Goal: Transaction & Acquisition: Purchase product/service

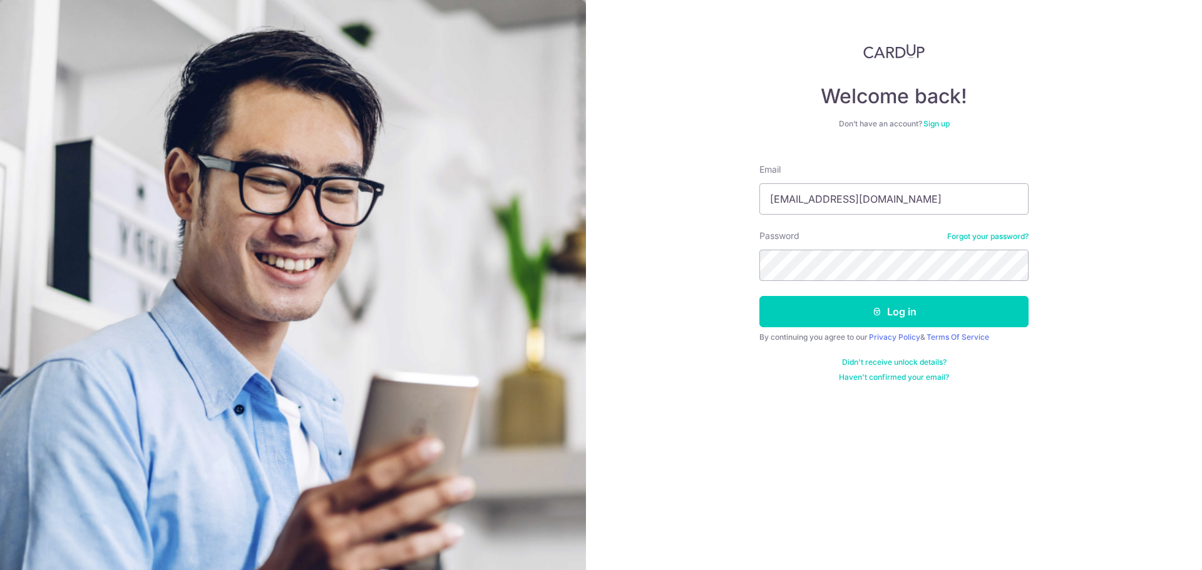
click at [772, 281] on form "Email ah_nat@yahoo.com Password Forgot your password? Log in By continuing you …" at bounding box center [893, 268] width 269 height 228
click at [819, 305] on button "Log in" at bounding box center [893, 311] width 269 height 31
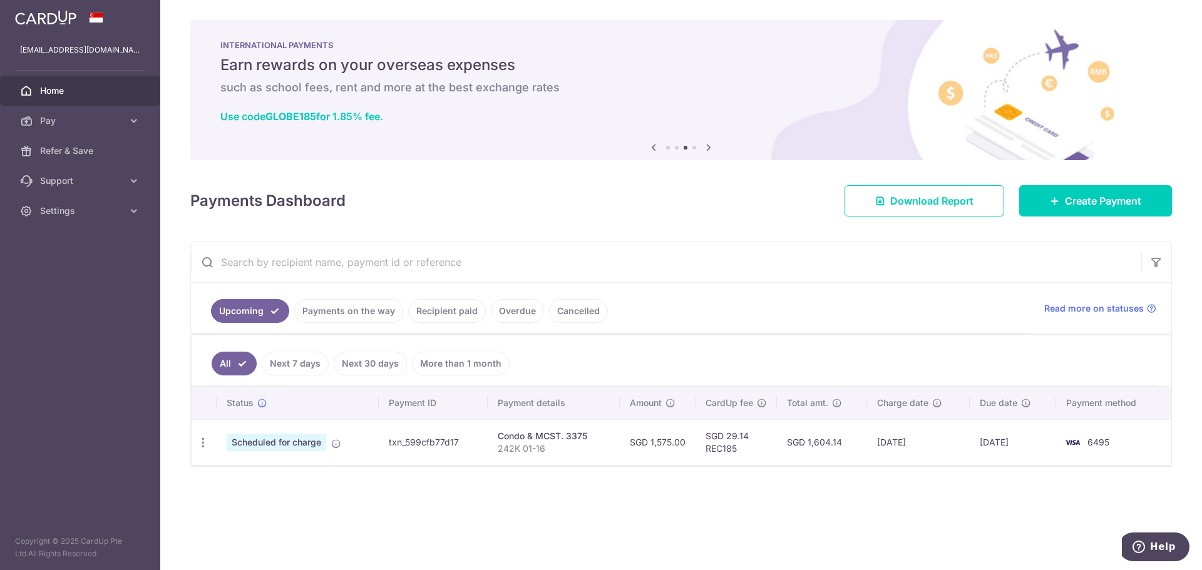
click at [628, 203] on div "Payments Dashboard Download Report Create Payment" at bounding box center [680, 198] width 981 height 36
click at [1070, 201] on span "Create Payment" at bounding box center [1103, 200] width 76 height 15
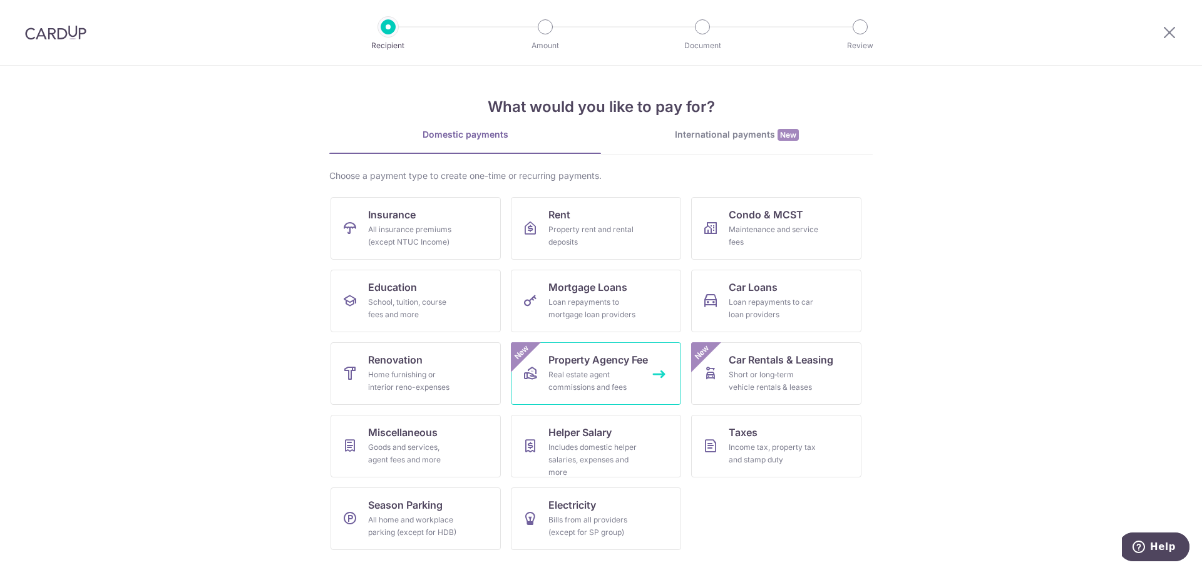
click at [613, 354] on span "Property Agency Fee" at bounding box center [598, 359] width 100 height 15
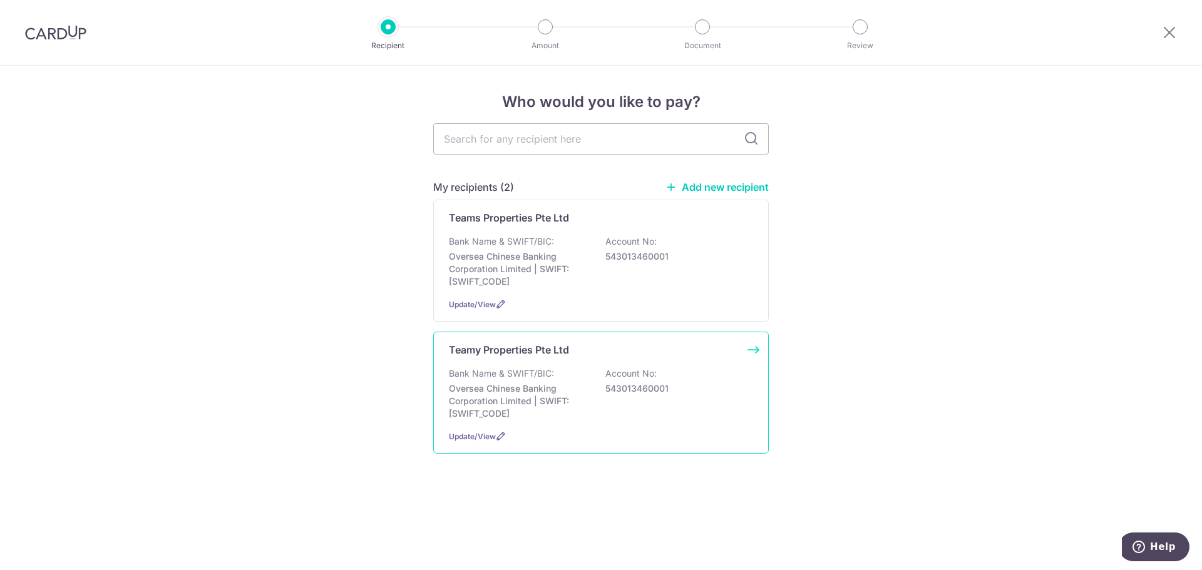
click at [528, 390] on p "Oversea Chinese Banking Corporation Limited | SWIFT: [SWIFT_CODE]" at bounding box center [519, 401] width 140 height 38
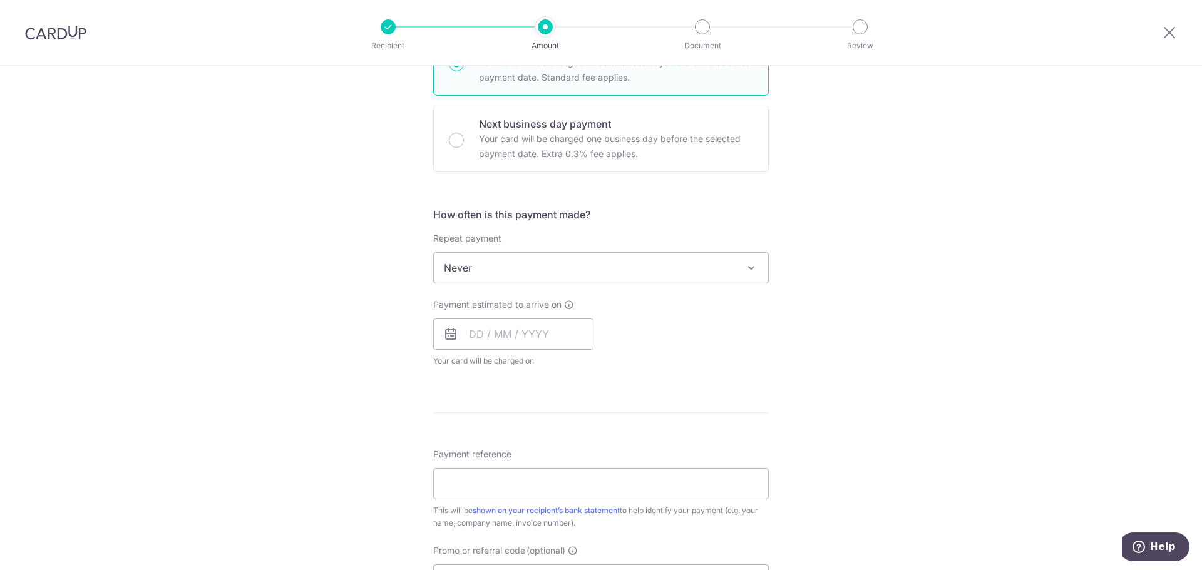
scroll to position [313, 0]
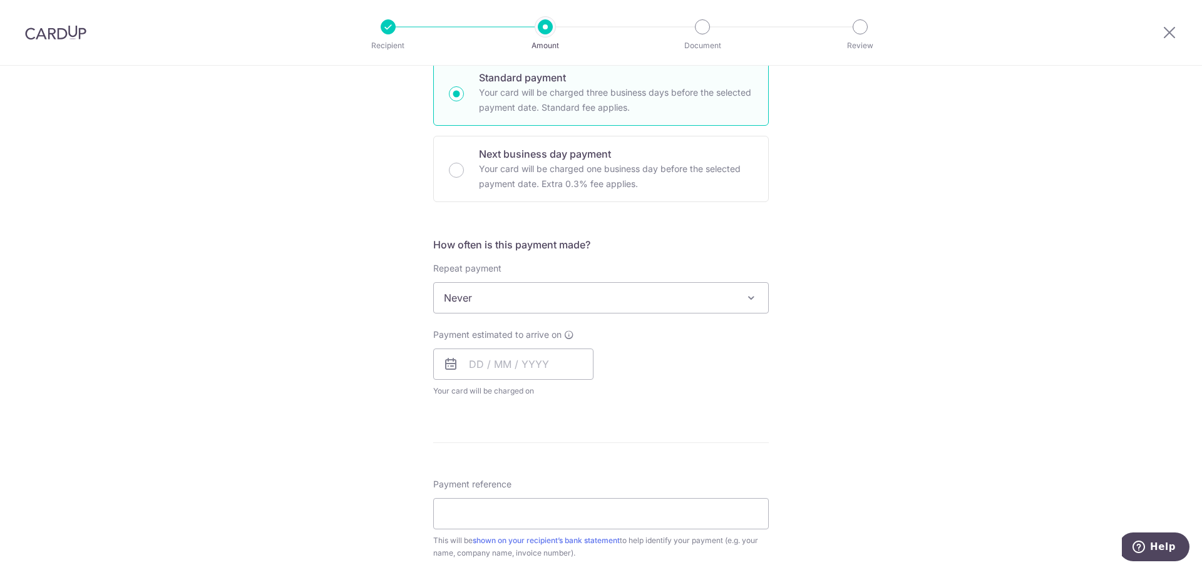
click at [703, 298] on span "Never" at bounding box center [601, 298] width 334 height 30
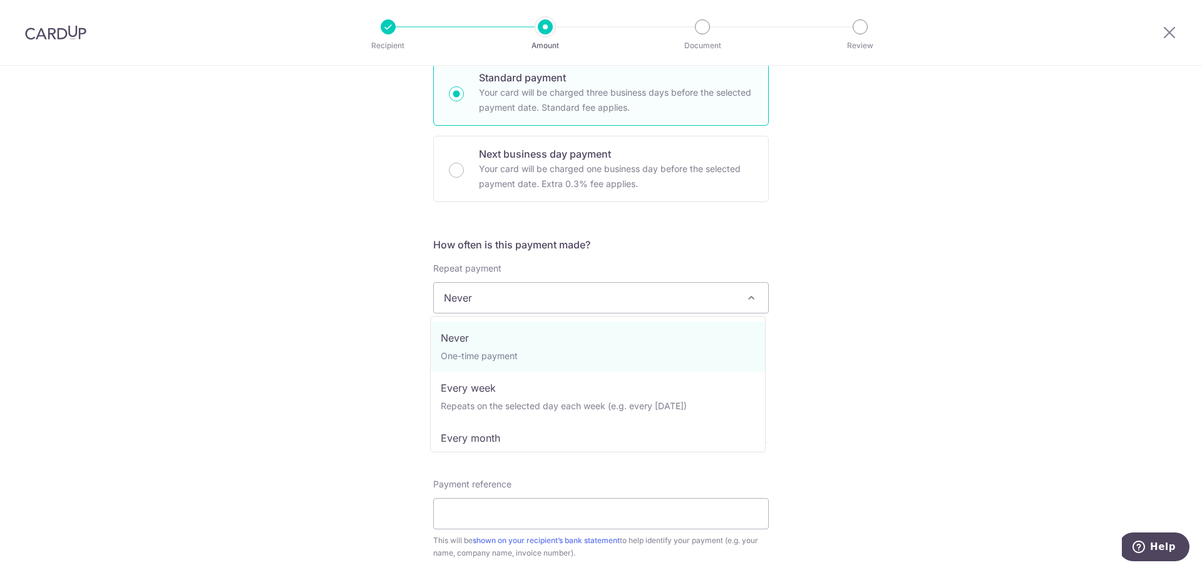
click at [703, 298] on span "Never" at bounding box center [601, 298] width 334 height 30
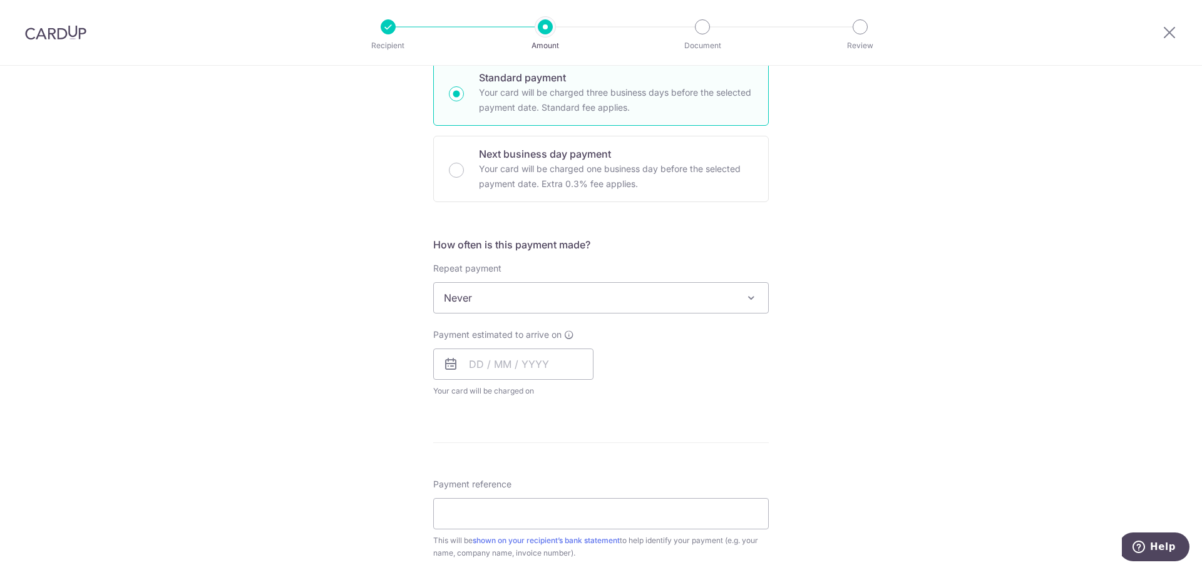
click at [993, 355] on div "Tell us more about your payment Enter payment amount SGD Select Card Select opt…" at bounding box center [601, 319] width 1202 height 1132
click at [559, 364] on input "text" at bounding box center [513, 364] width 160 height 31
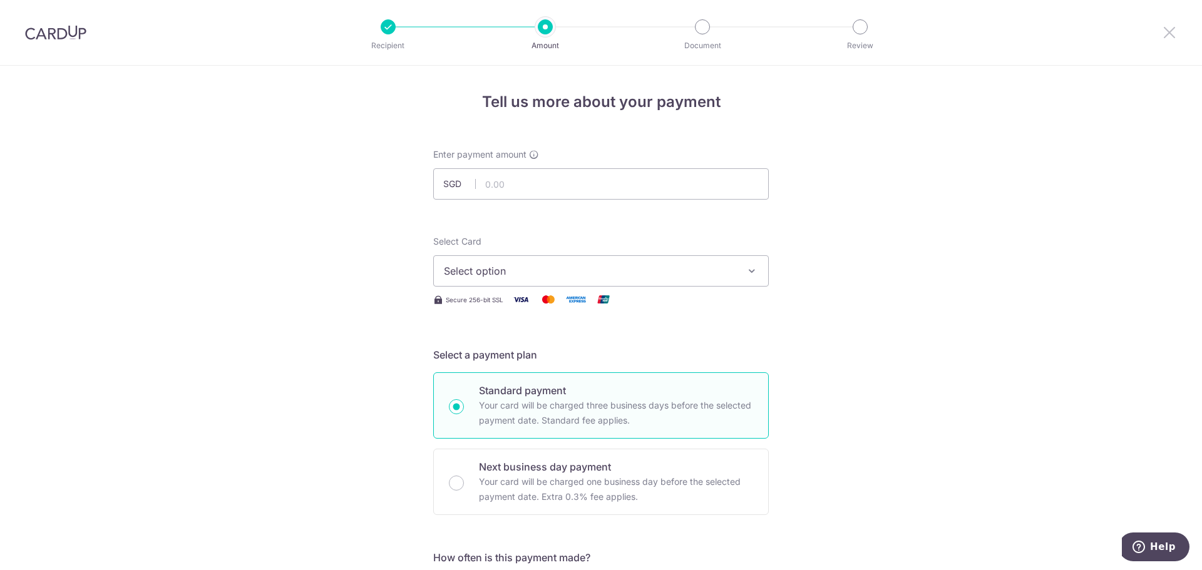
drag, startPoint x: 1174, startPoint y: 31, endPoint x: 648, endPoint y: 52, distance: 526.1
click at [1174, 31] on icon at bounding box center [1169, 32] width 15 height 16
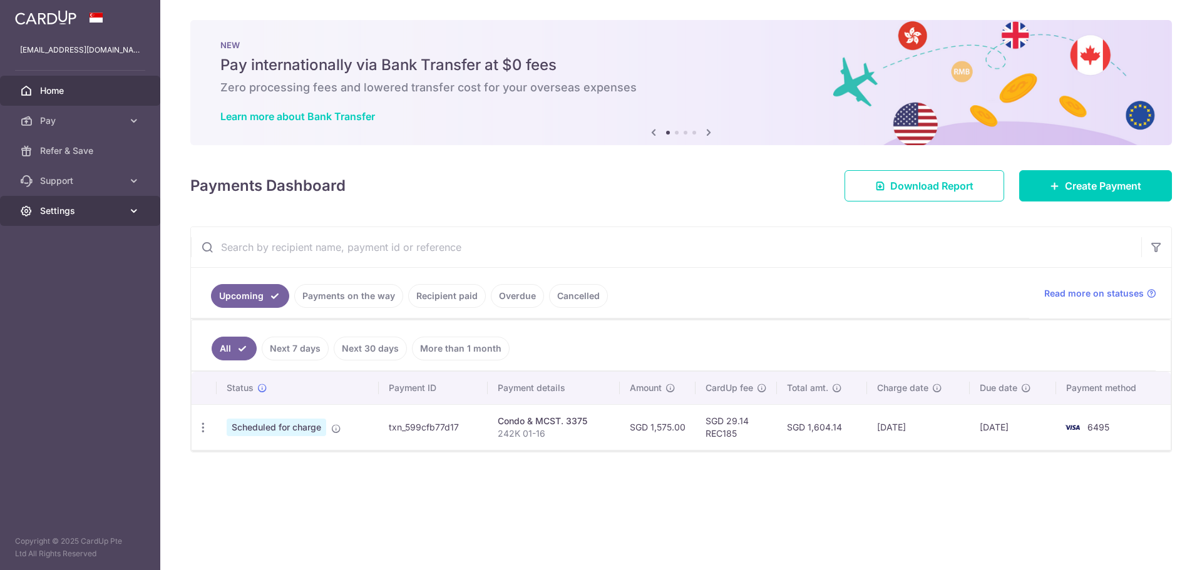
click at [73, 210] on span "Settings" at bounding box center [81, 211] width 83 height 13
click at [67, 268] on span "Logout" at bounding box center [81, 271] width 83 height 13
